Goal: Task Accomplishment & Management: Use online tool/utility

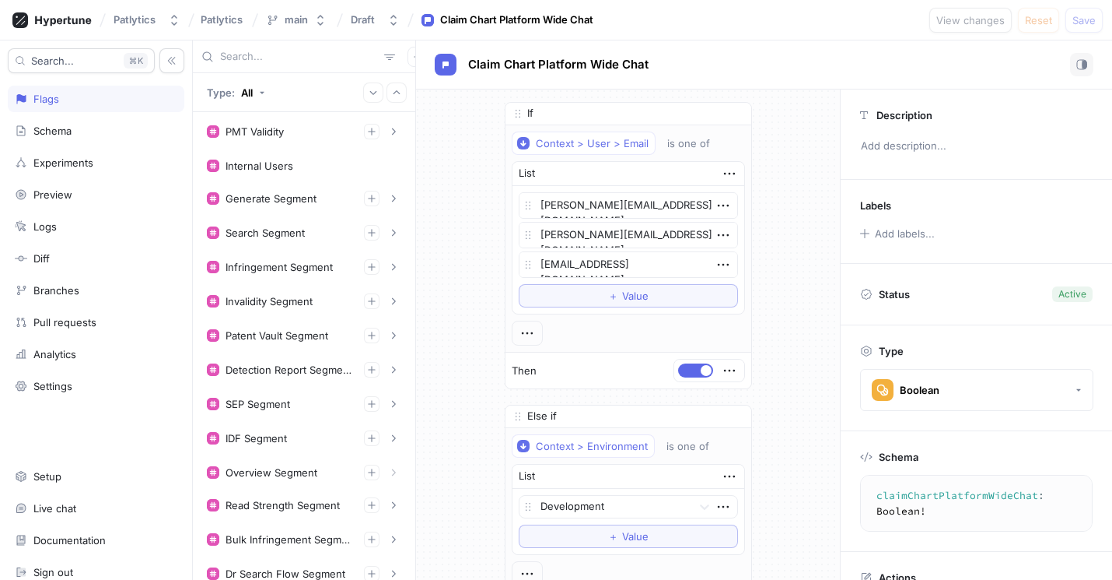
scroll to position [523, 0]
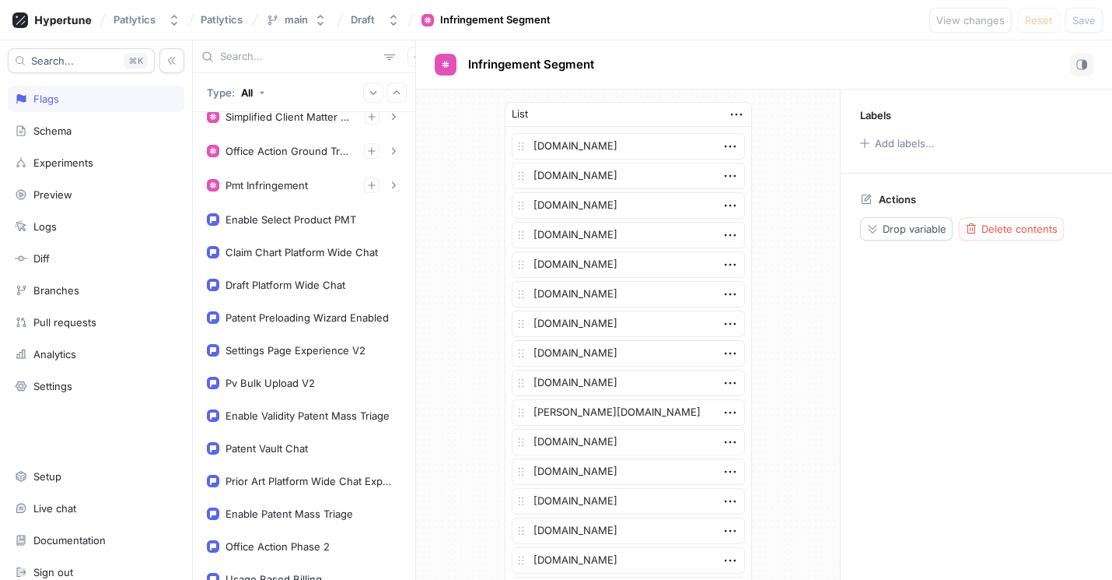
scroll to position [859, 0]
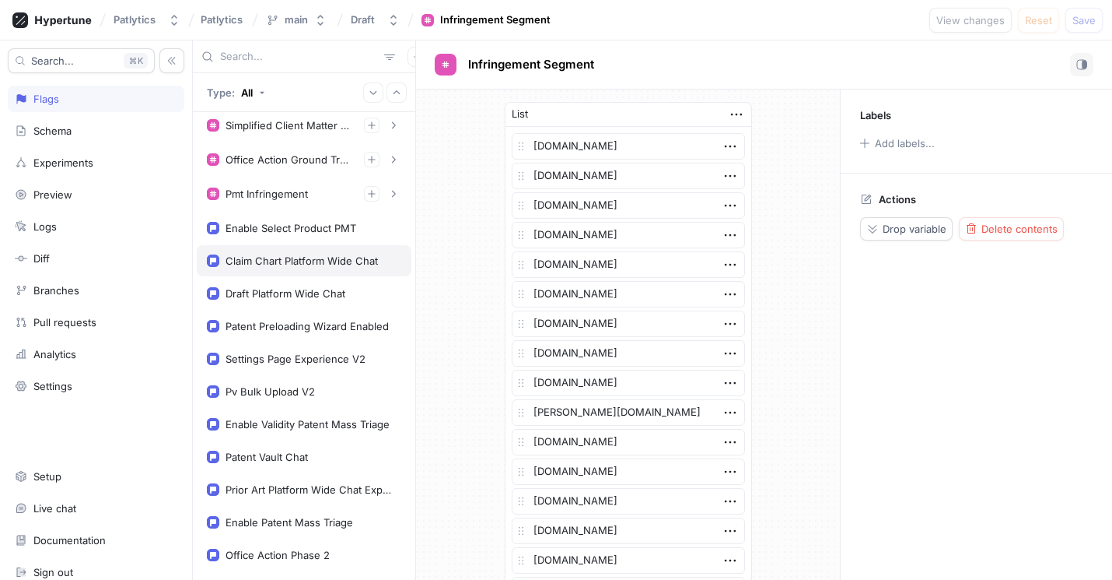
click at [331, 257] on div "Claim Chart Platform Wide Chat" at bounding box center [302, 260] width 152 height 12
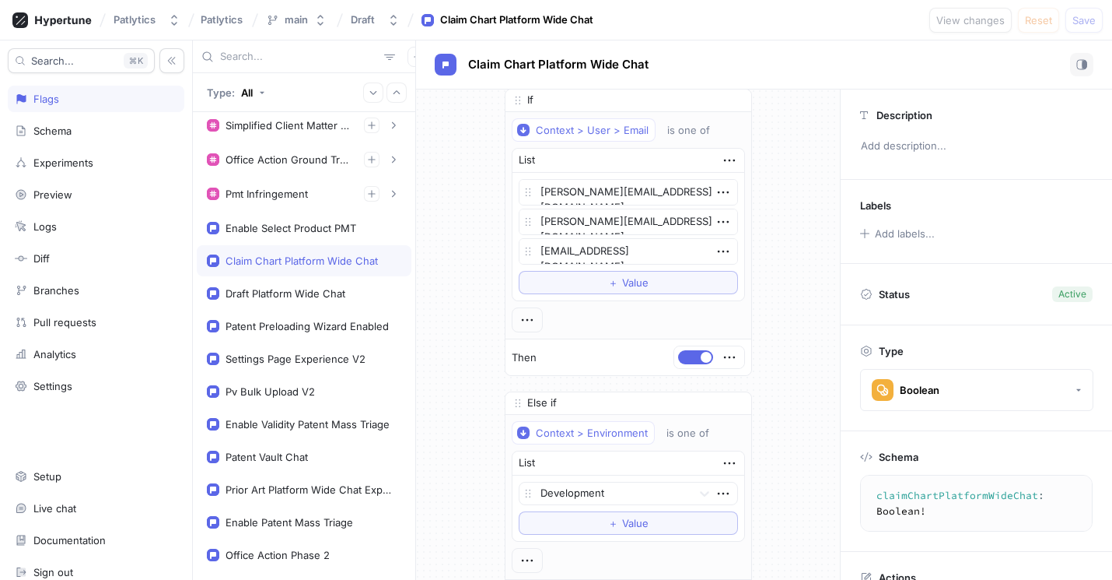
scroll to position [14, 0]
click at [670, 285] on button "＋ Value" at bounding box center [628, 281] width 219 height 23
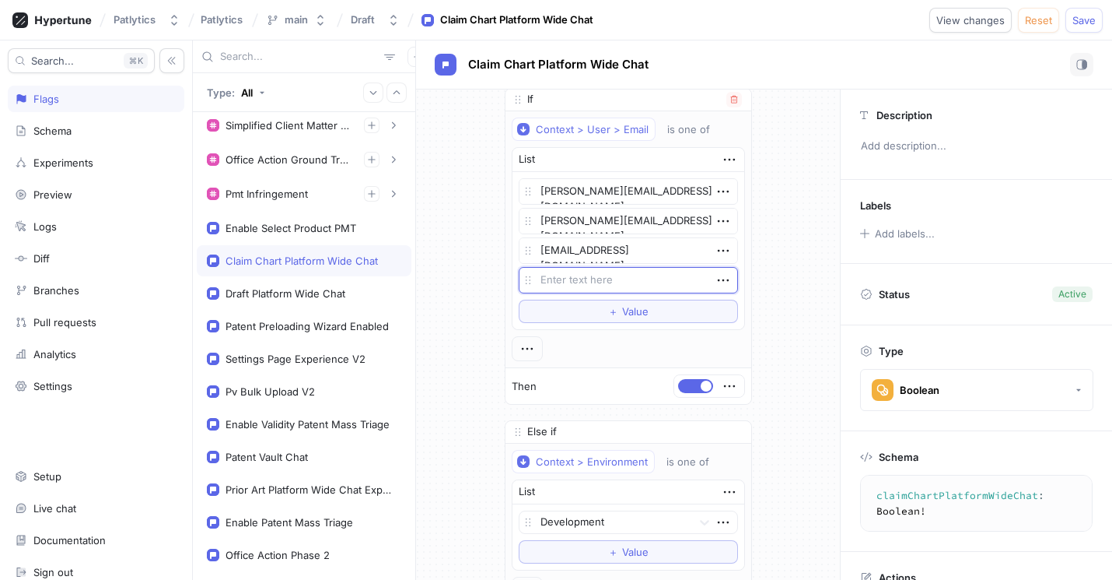
type textarea "x"
type textarea "j"
type textarea "x"
type textarea "jam"
type textarea "x"
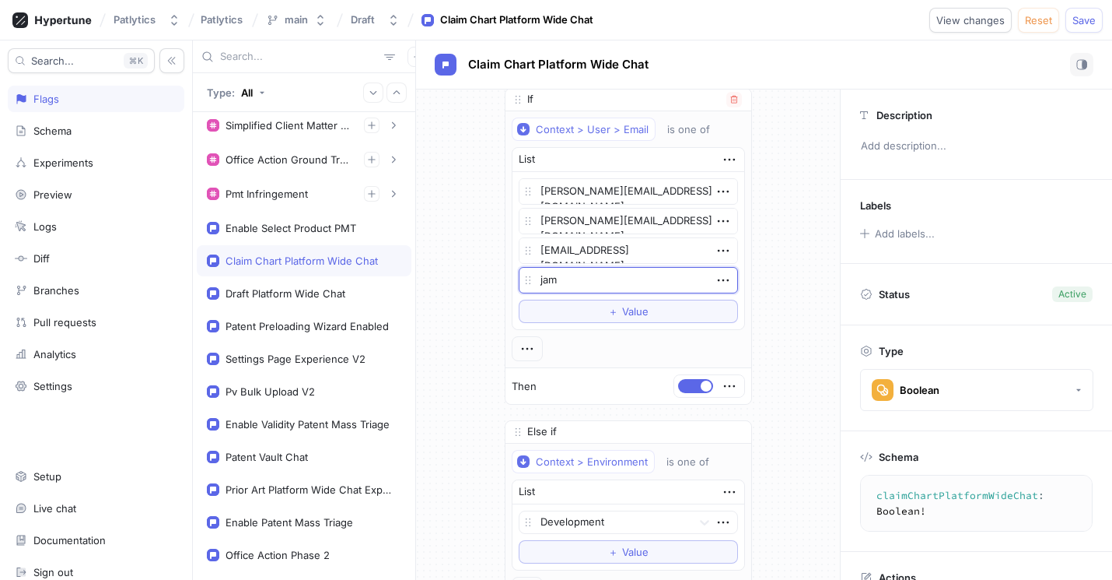
type textarea "jame"
type textarea "x"
type textarea "james@"
type textarea "x"
type textarea "james@p"
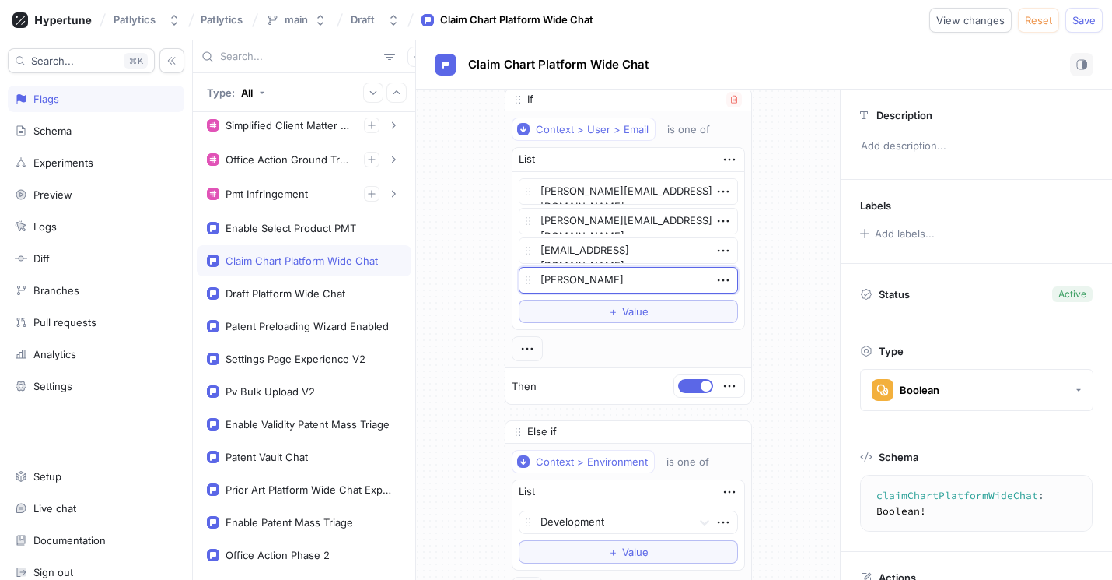
type textarea "x"
type textarea "james@pa"
type textarea "x"
type textarea "james@pat"
type textarea "x"
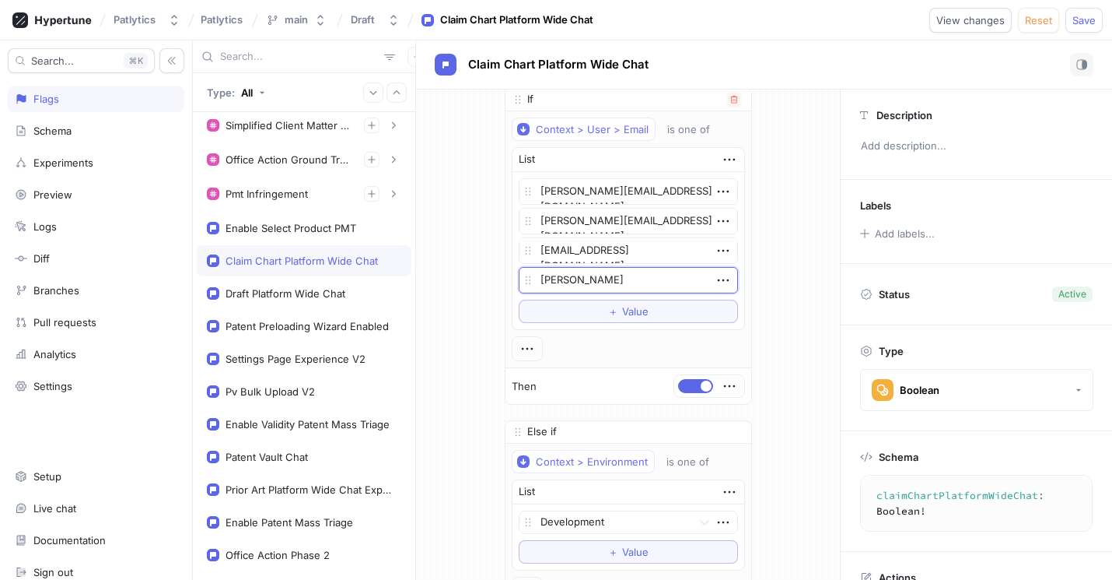
type textarea "james@patly"
type textarea "x"
type textarea "james@patlyt"
type textarea "x"
type textarea "james@patlytics."
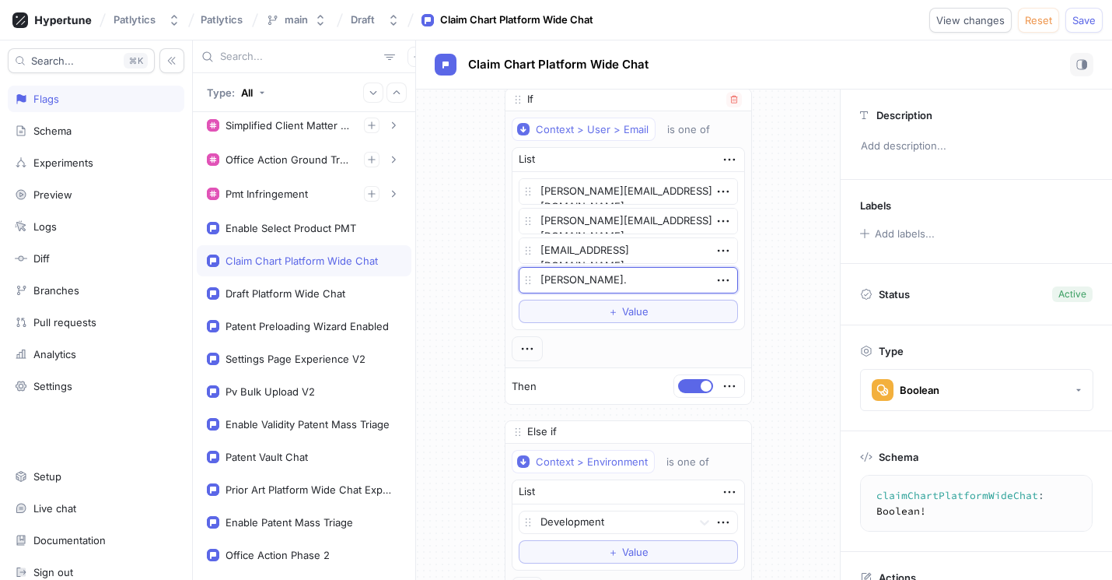
type textarea "x"
type textarea "james@patlytics.co"
type textarea "x"
type textarea "james@patlytics.com"
click at [795, 279] on div "If Context > User > Email is one of List sam@patlytics.com arthur@patlytics.com…" at bounding box center [628, 412] width 424 height 674
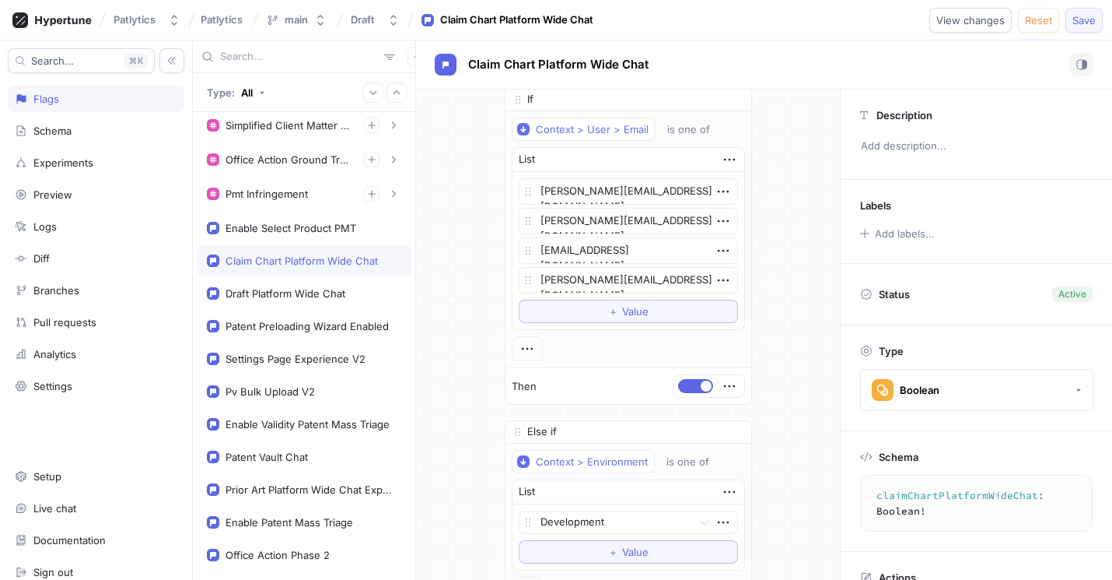
click at [1084, 16] on span "Save" at bounding box center [1084, 20] width 23 height 9
type textarea "x"
